Goal: Check status: Check status

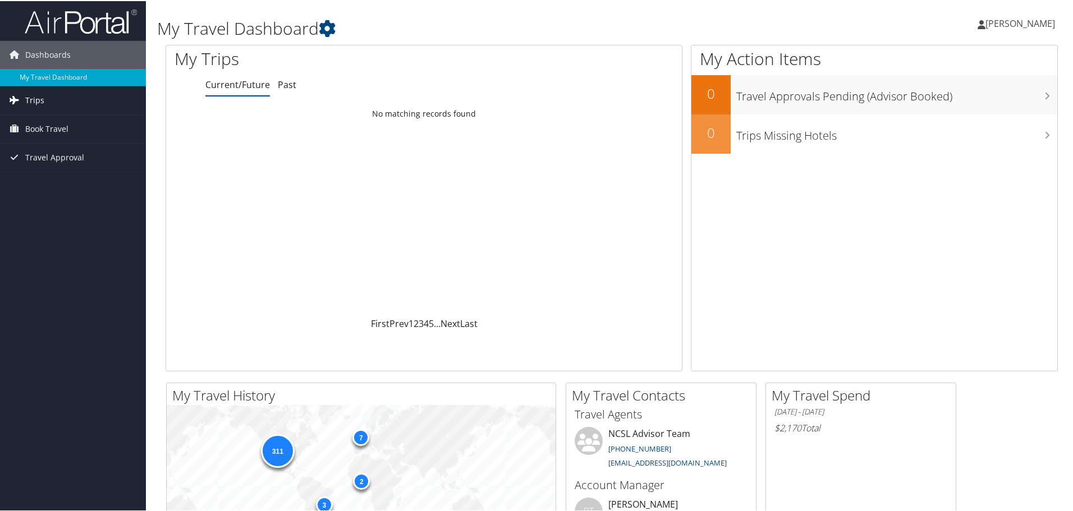
click at [41, 102] on span "Trips" at bounding box center [34, 99] width 19 height 28
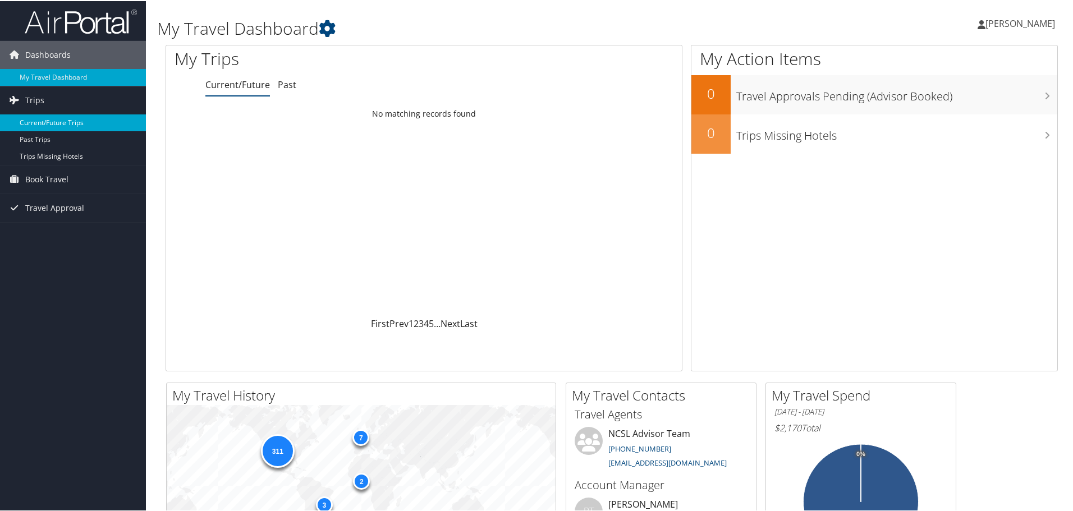
click at [57, 121] on link "Current/Future Trips" at bounding box center [73, 121] width 146 height 17
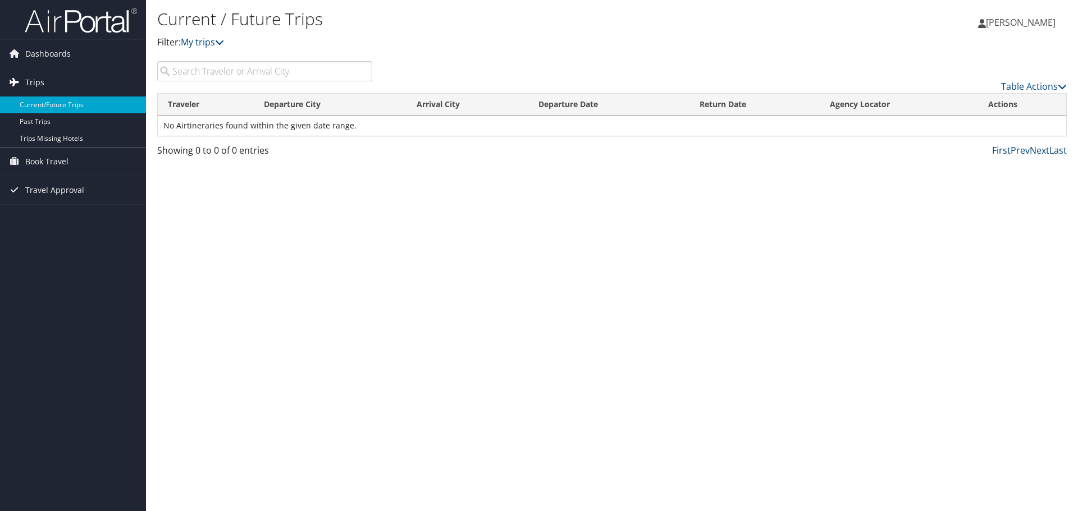
click at [99, 84] on link "Trips" at bounding box center [73, 82] width 146 height 28
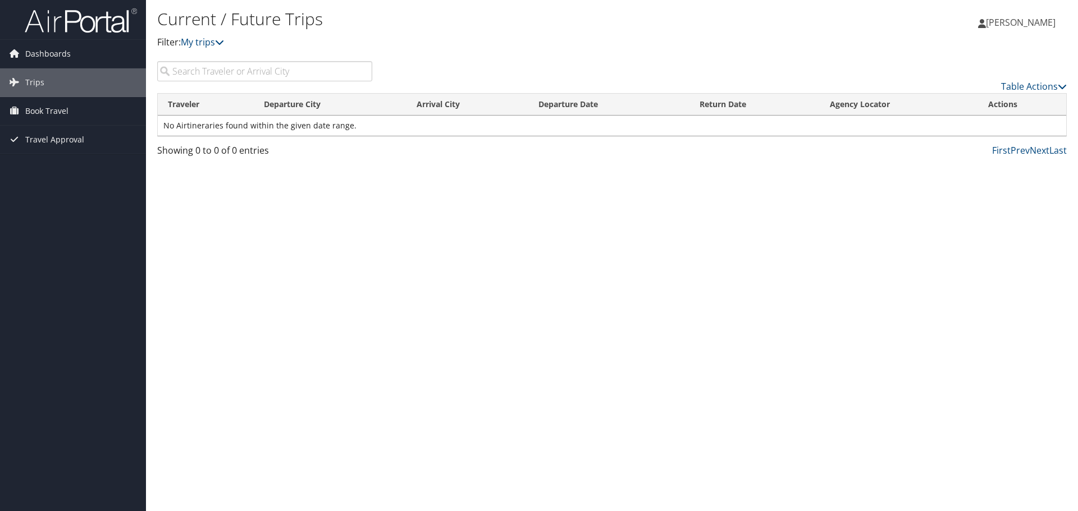
click at [259, 71] on input "search" at bounding box center [264, 71] width 215 height 20
click at [194, 44] on link "My trips" at bounding box center [202, 42] width 43 height 12
click at [68, 58] on span "Dashboards" at bounding box center [47, 54] width 45 height 28
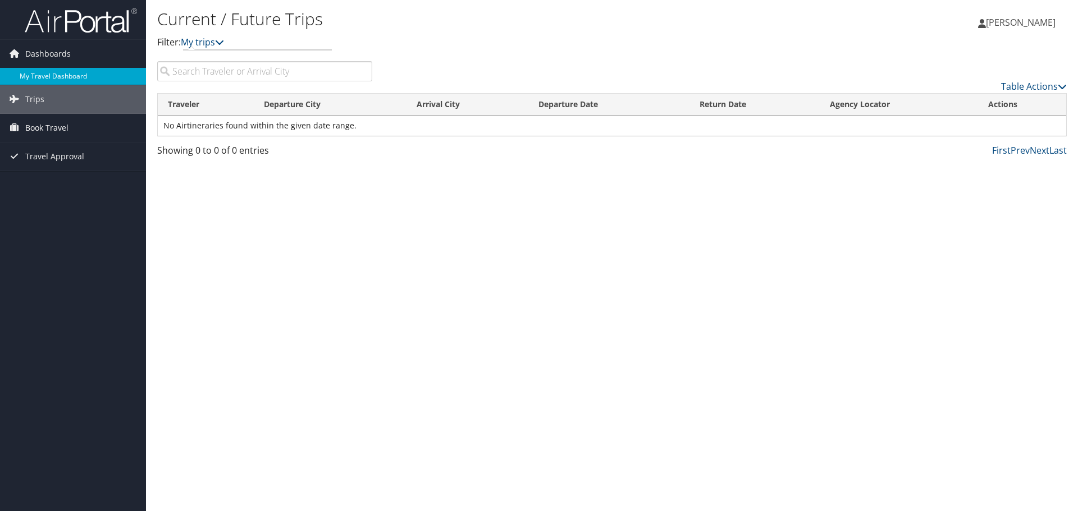
click at [57, 72] on link "My Travel Dashboard" at bounding box center [73, 76] width 146 height 17
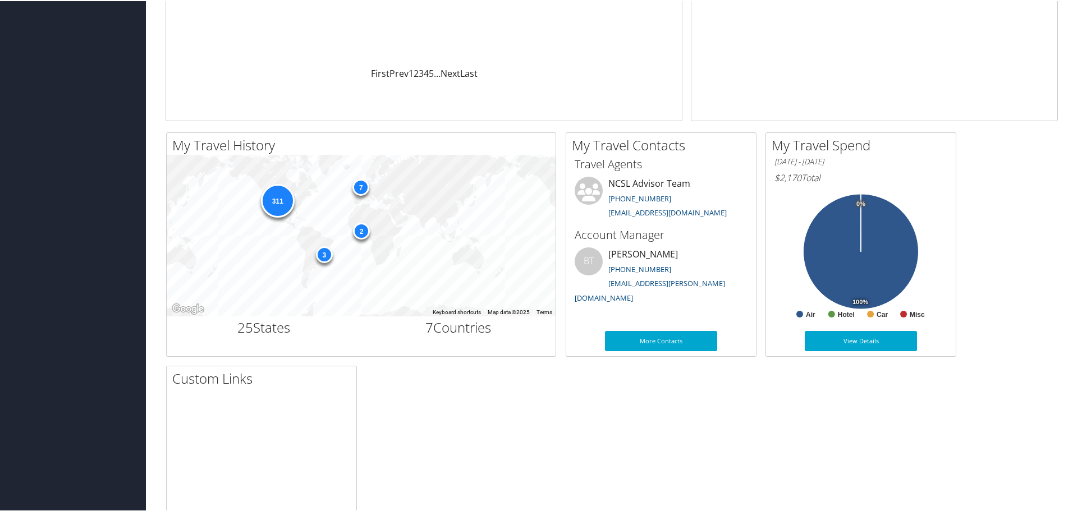
scroll to position [49, 0]
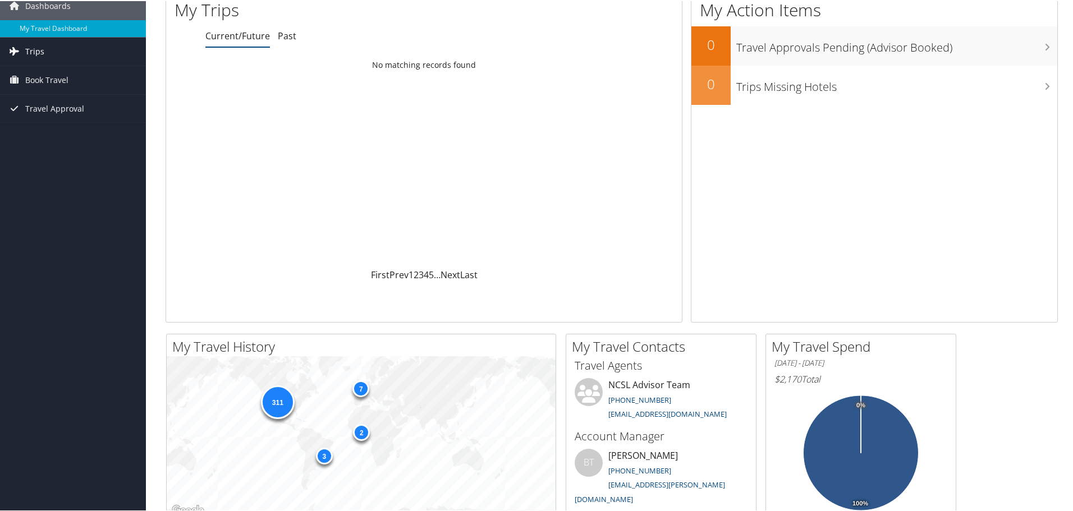
click at [85, 59] on link "Trips" at bounding box center [73, 50] width 146 height 28
